Goal: Information Seeking & Learning: Find specific page/section

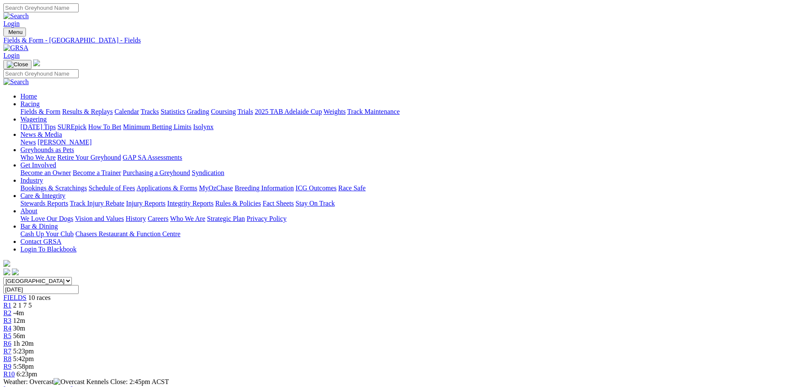
scroll to position [255, 0]
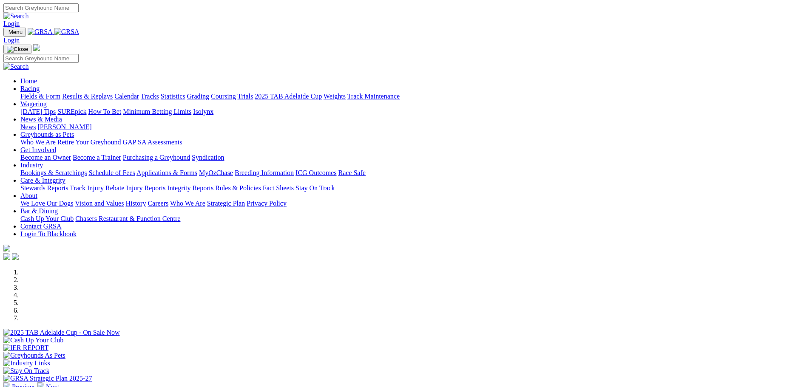
click at [40, 85] on link "Racing" at bounding box center [29, 88] width 19 height 7
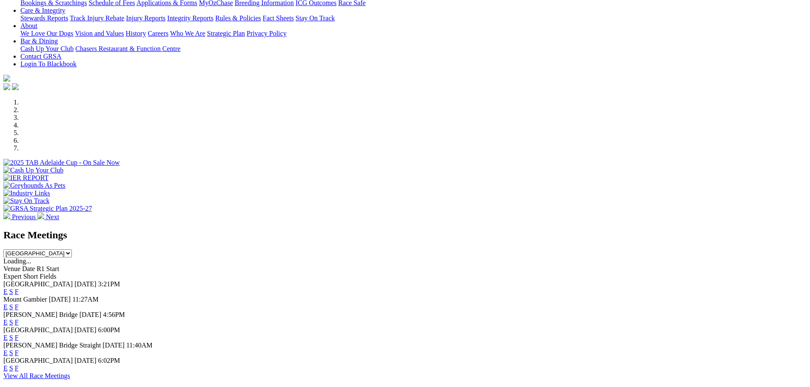
click at [19, 288] on link "F" at bounding box center [17, 291] width 4 height 7
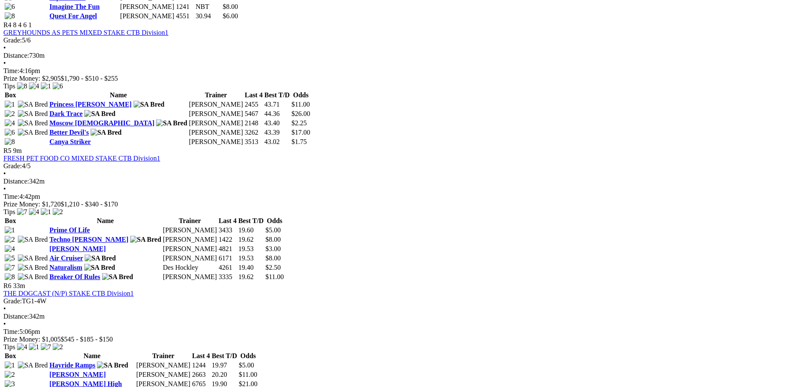
scroll to position [851, 0]
